Goal: Transaction & Acquisition: Book appointment/travel/reservation

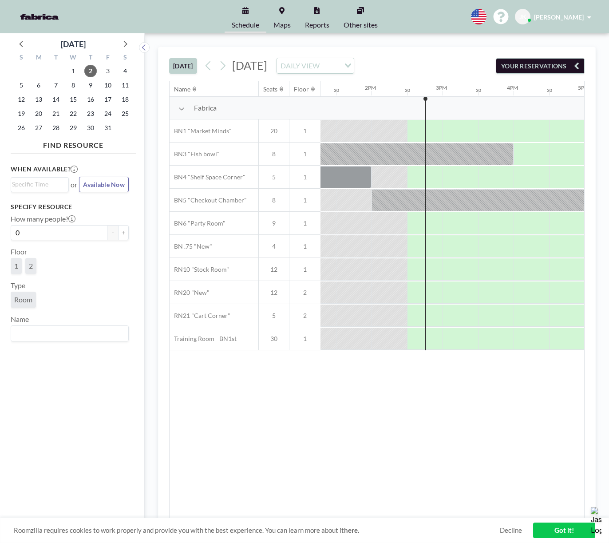
scroll to position [0, 943]
click at [433, 197] on div at bounding box center [478, 200] width 213 height 22
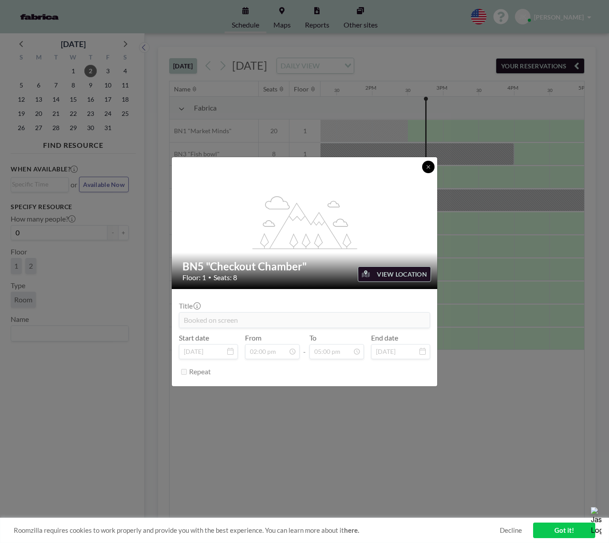
click at [424, 165] on button at bounding box center [428, 167] width 12 height 12
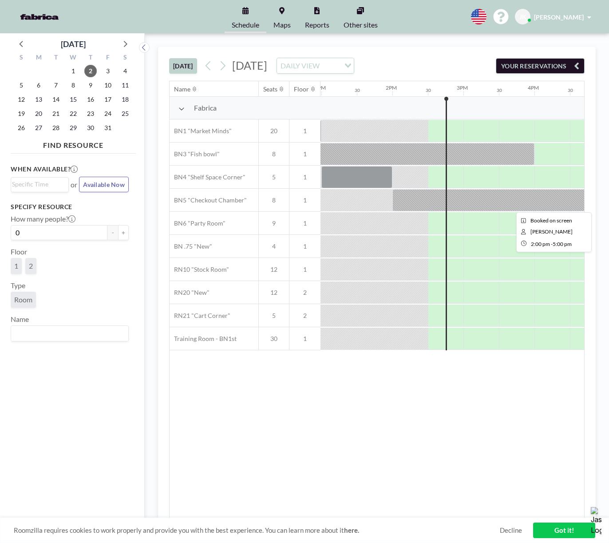
scroll to position [0, 930]
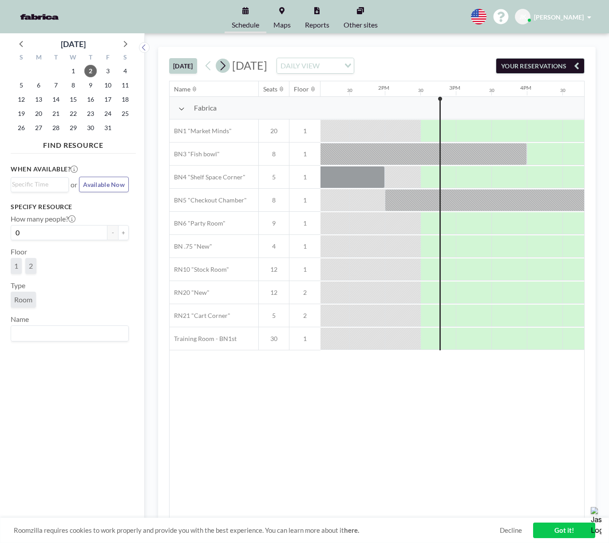
click at [222, 67] on icon at bounding box center [222, 65] width 8 height 13
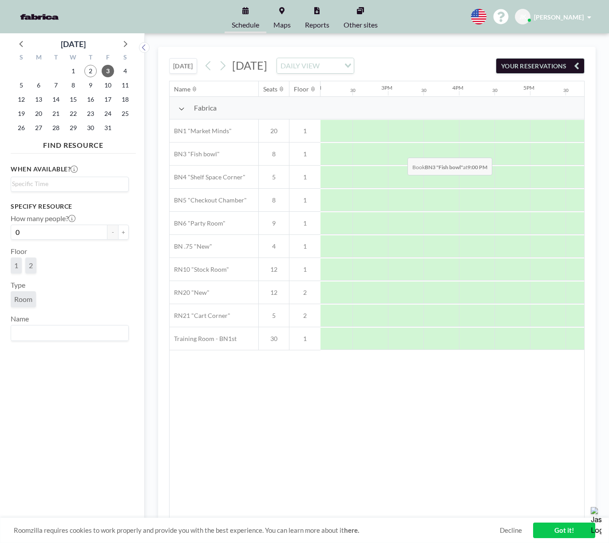
scroll to position [0, 375]
click at [74, 102] on span "15" at bounding box center [73, 99] width 12 height 12
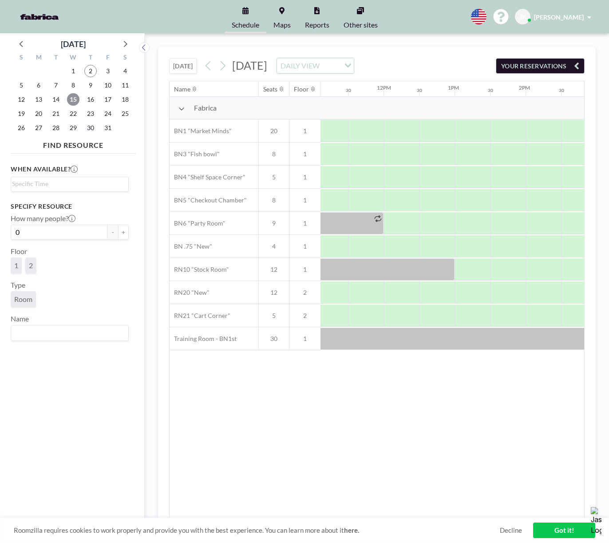
scroll to position [0, 788]
drag, startPoint x: 419, startPoint y: 129, endPoint x: 368, endPoint y: 133, distance: 51.6
click at [368, 133] on div at bounding box center [384, 130] width 1704 height 23
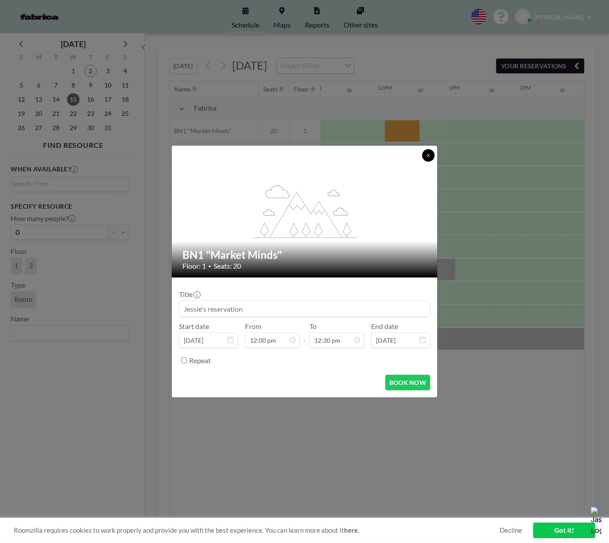
click at [427, 156] on icon at bounding box center [428, 155] width 5 height 5
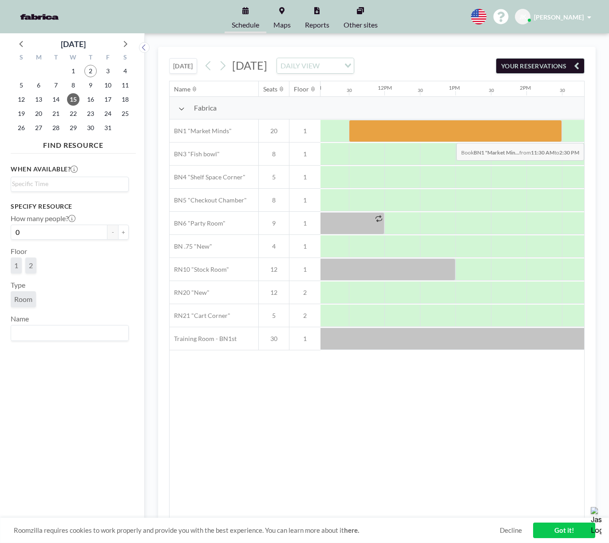
drag, startPoint x: 364, startPoint y: 134, endPoint x: 542, endPoint y: 136, distance: 178.0
click at [542, 136] on div at bounding box center [455, 131] width 213 height 22
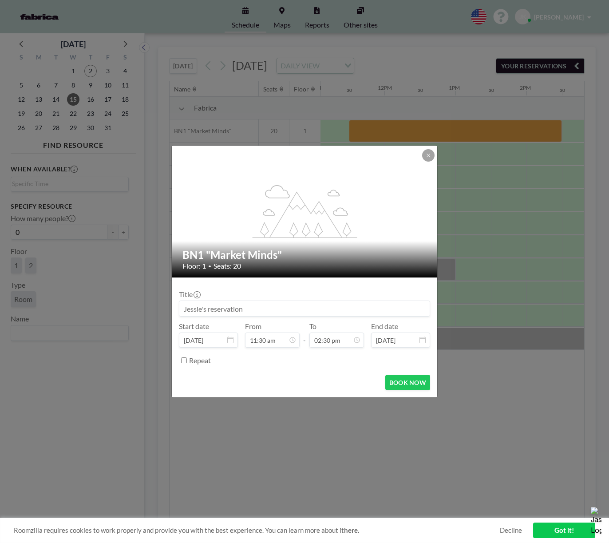
drag, startPoint x: 250, startPoint y: 308, endPoint x: 202, endPoint y: 308, distance: 48.4
click at [202, 308] on input at bounding box center [304, 308] width 250 height 15
drag, startPoint x: 209, startPoint y: 310, endPoint x: 264, endPoint y: 305, distance: 54.8
click at [264, 305] on input at bounding box center [304, 308] width 250 height 15
type input "[PERSON_NAME] Reservation"
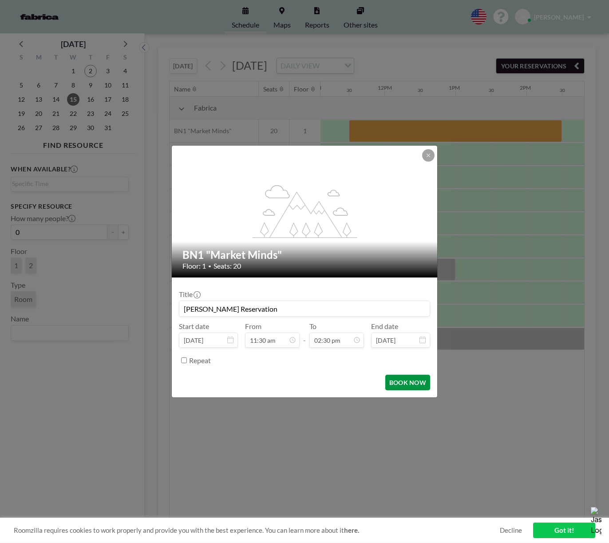
click at [402, 385] on button "BOOK NOW" at bounding box center [407, 383] width 45 height 16
